Goal: Task Accomplishment & Management: Manage account settings

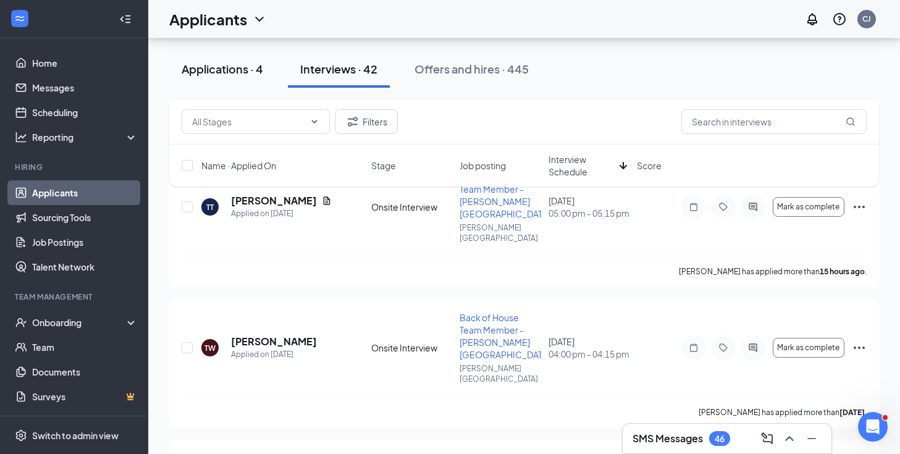
click at [227, 61] on div "Applications · 4" at bounding box center [223, 68] width 82 height 15
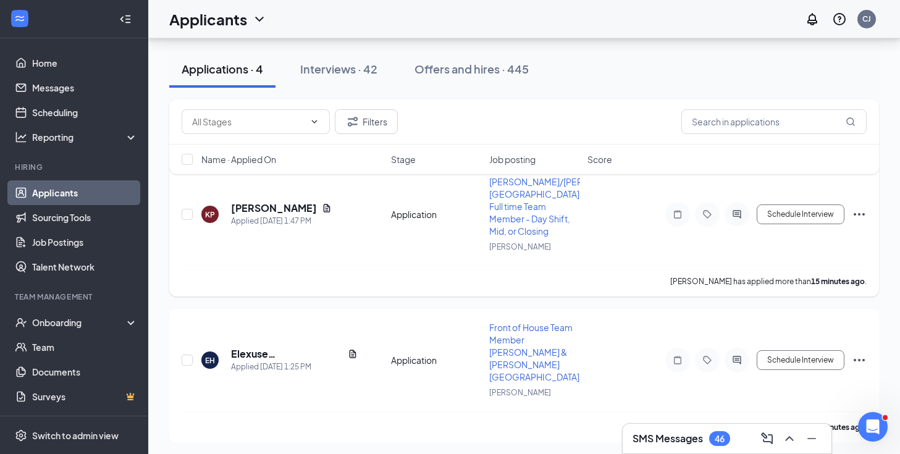
scroll to position [103, 0]
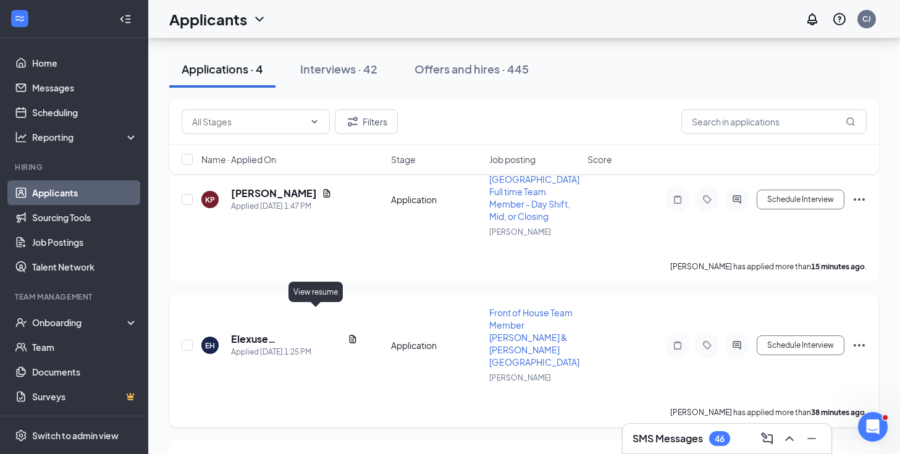
click at [348, 334] on icon "Document" at bounding box center [353, 339] width 10 height 10
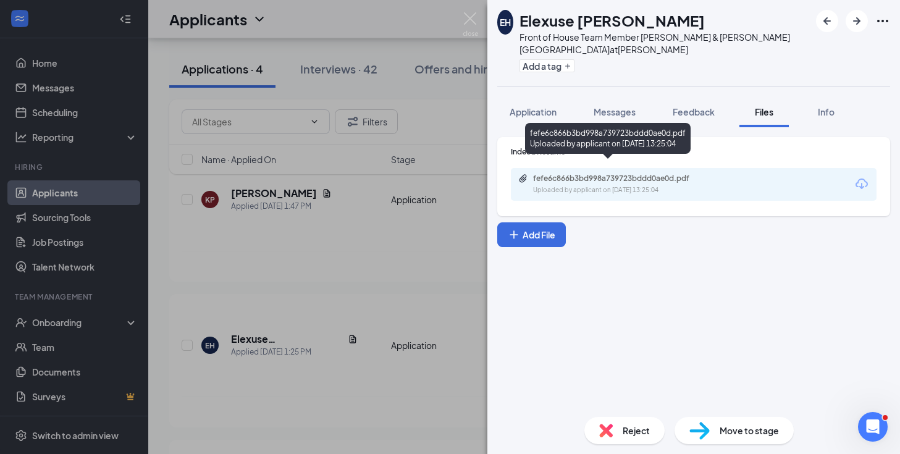
click at [568, 174] on div "fefe6c866b3bd998a739723bddd0ae0d.pdf Uploaded by applicant on [DATE] 13:25:04" at bounding box center [618, 185] width 200 height 22
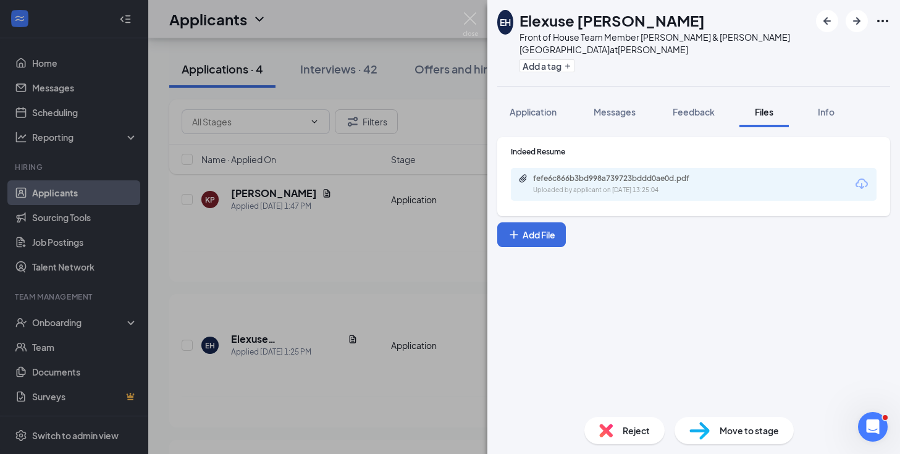
click at [479, 19] on div "EH [PERSON_NAME] Front of House Team Member [PERSON_NAME] & [PERSON_NAME] Stati…" at bounding box center [450, 227] width 900 height 454
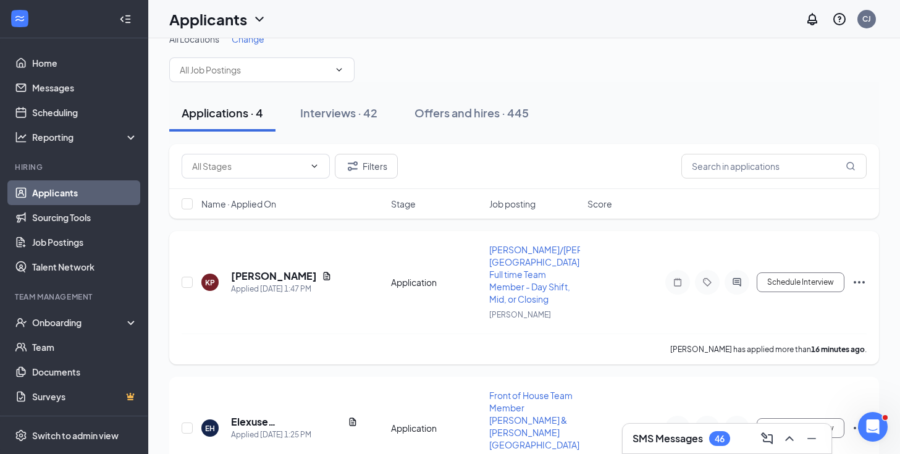
scroll to position [20, 0]
click at [324, 272] on icon "Document" at bounding box center [327, 276] width 7 height 8
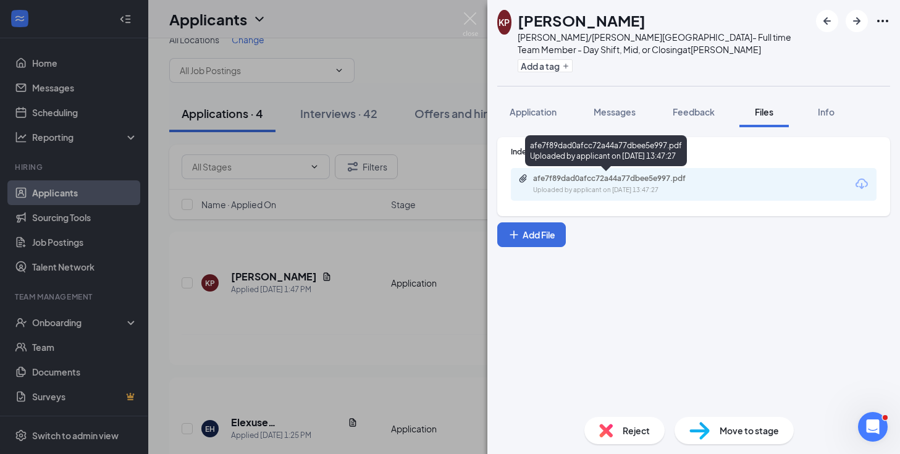
click at [629, 191] on div "Uploaded by applicant on [DATE] 13:47:27" at bounding box center [625, 190] width 185 height 10
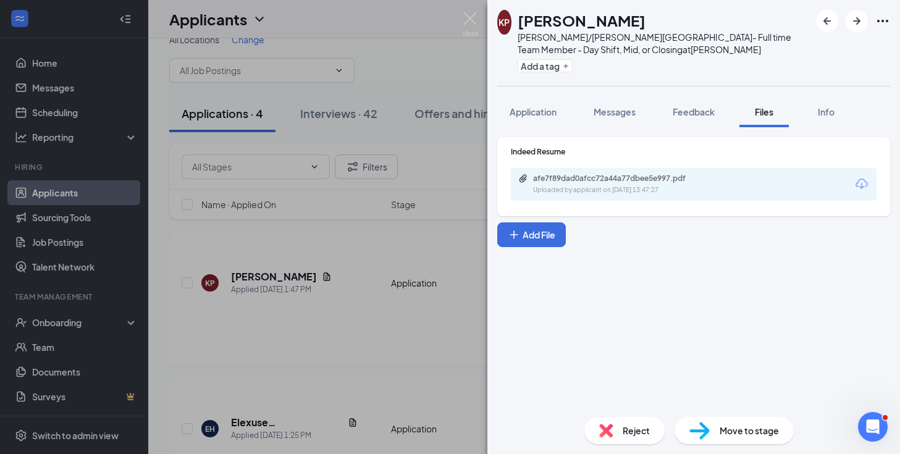
click at [479, 22] on div "KP [PERSON_NAME] [PERSON_NAME]/[PERSON_NAME] Station- Full time Team Member - D…" at bounding box center [450, 227] width 900 height 454
